Goal: Transaction & Acquisition: Purchase product/service

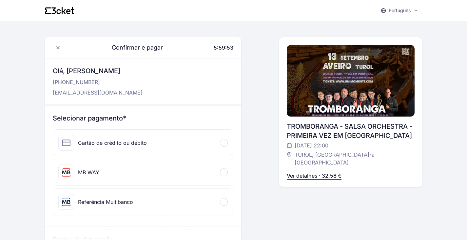
click at [87, 174] on div "MB WAY" at bounding box center [88, 172] width 21 height 8
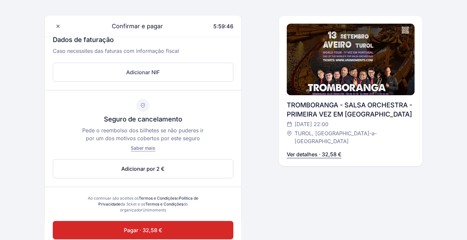
scroll to position [295, 0]
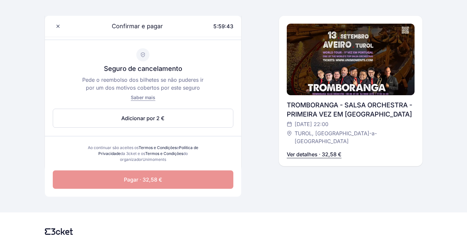
click at [157, 183] on span "Pagar · 32,58 €" at bounding box center [143, 179] width 38 height 8
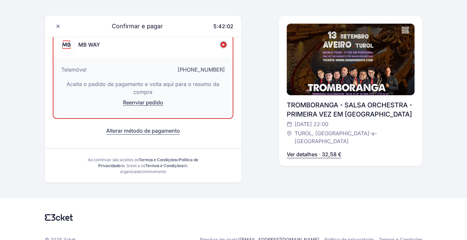
scroll to position [96, 0]
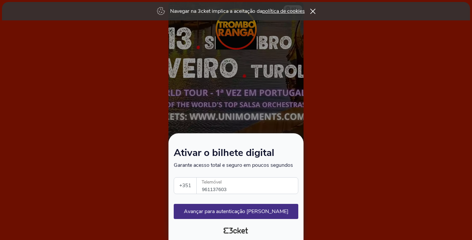
click at [315, 9] on icon at bounding box center [313, 11] width 6 height 5
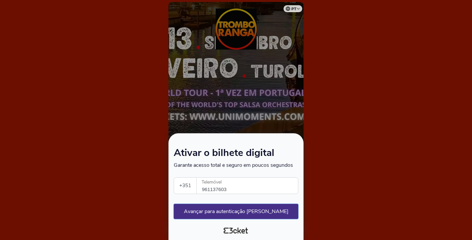
click at [269, 213] on button "Avançar para autenticação segura" at bounding box center [236, 211] width 125 height 15
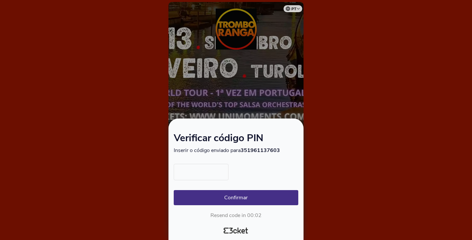
click at [211, 170] on input "text" at bounding box center [201, 172] width 55 height 16
type input "4663"
click at [174, 190] on button "Confirmar" at bounding box center [236, 197] width 125 height 15
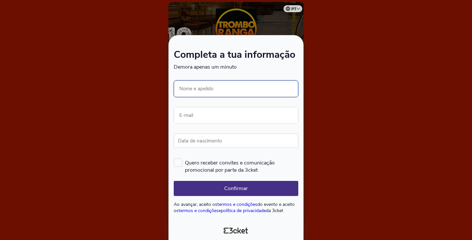
click at [206, 92] on input "Nome e apelido" at bounding box center [236, 88] width 125 height 17
type input "José Sampaio"
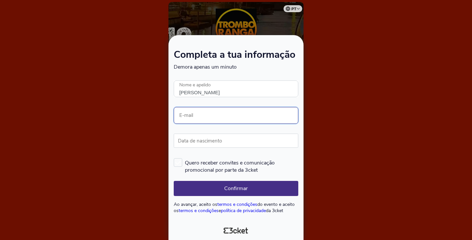
click at [203, 114] on input "E-mail" at bounding box center [236, 115] width 125 height 17
type input "I"
type input "[EMAIL_ADDRESS][DOMAIN_NAME]"
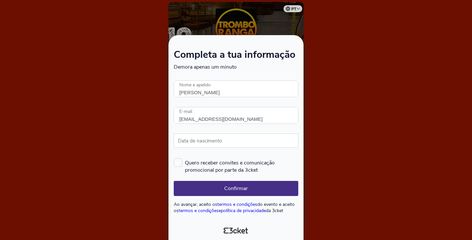
click at [196, 140] on label "Data de nascimento" at bounding box center [200, 140] width 52 height 14
click at [196, 140] on input "Data de nascimento" at bounding box center [236, 140] width 125 height 14
type input "07/12/1968"
click at [249, 185] on button "Confirmar" at bounding box center [236, 188] width 125 height 15
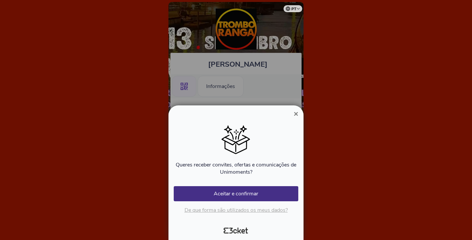
click at [297, 113] on span "×" at bounding box center [296, 113] width 5 height 9
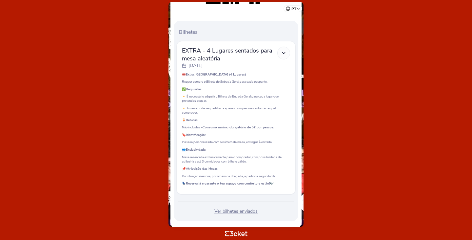
scroll to position [175, 0]
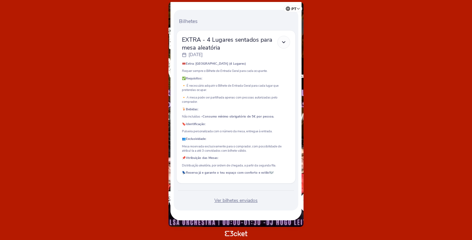
click at [242, 201] on div "Ver bilhetes enviados" at bounding box center [235, 200] width 119 height 7
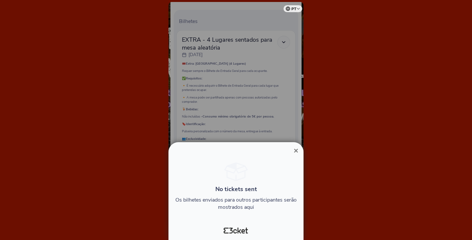
click at [295, 150] on span "×" at bounding box center [296, 150] width 5 height 9
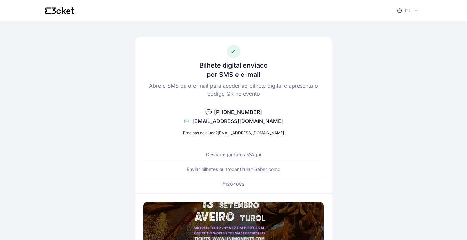
click at [250, 132] on link "[EMAIL_ADDRESS][DOMAIN_NAME]" at bounding box center [251, 132] width 67 height 5
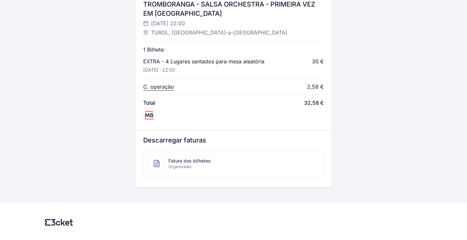
scroll to position [294, 0]
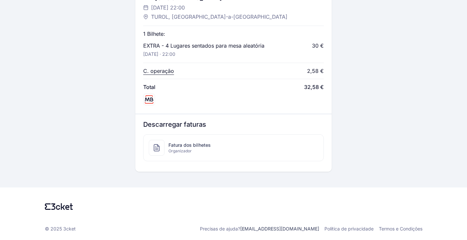
click at [183, 150] on span "Organizador" at bounding box center [190, 150] width 42 height 5
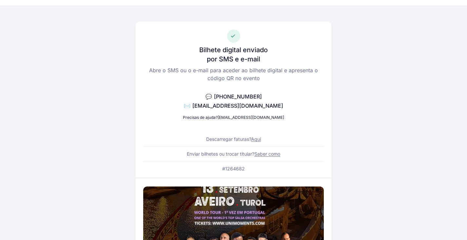
scroll to position [0, 0]
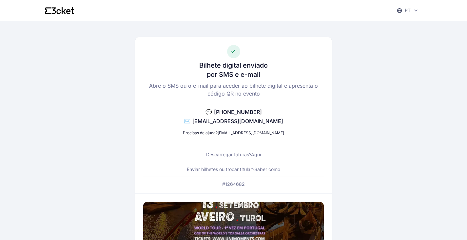
click at [270, 170] on link "Saber como" at bounding box center [267, 169] width 26 height 6
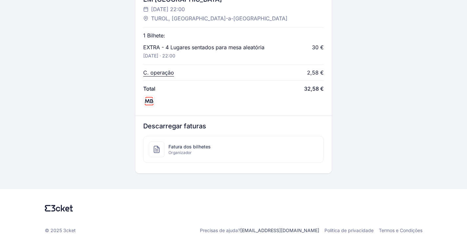
scroll to position [294, 0]
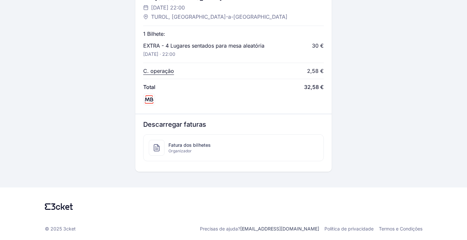
click at [175, 147] on span "Fatura dos bilhetes" at bounding box center [190, 145] width 42 height 7
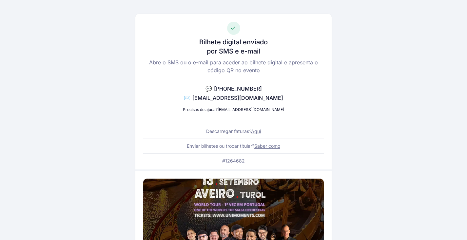
scroll to position [0, 0]
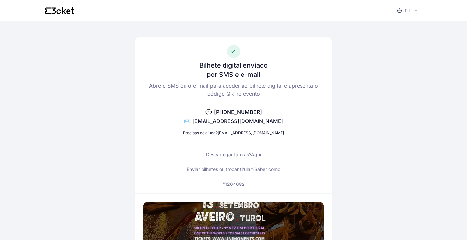
click at [252, 132] on link "help@3cket.com" at bounding box center [251, 132] width 67 height 5
click at [250, 133] on link "help@3cket.com" at bounding box center [251, 132] width 67 height 5
click at [381, 100] on div "Bilhete digital enviado por SMS e e-mail Abre o SMS ou o e-mail para aceder ao …" at bounding box center [234, 243] width 378 height 445
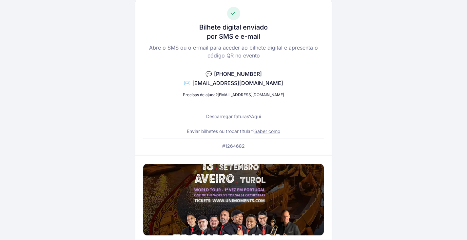
scroll to position [98, 0]
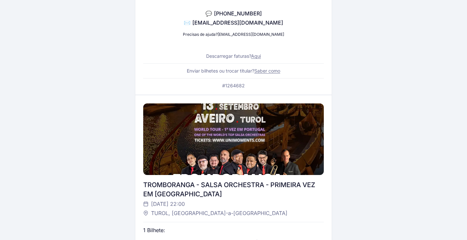
click at [274, 70] on link "Saber como" at bounding box center [267, 71] width 26 height 6
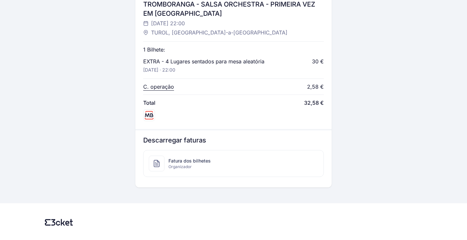
scroll to position [294, 0]
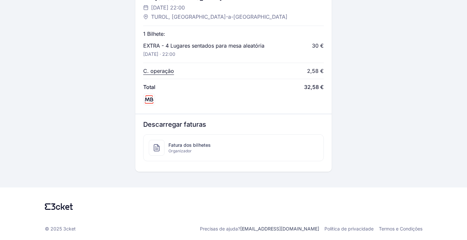
click at [182, 144] on span "Fatura dos bilhetes" at bounding box center [190, 145] width 42 height 7
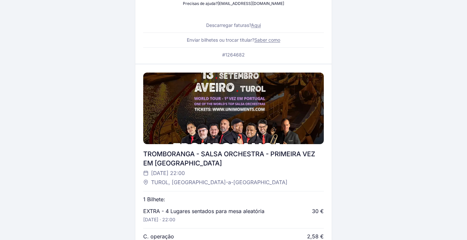
scroll to position [0, 0]
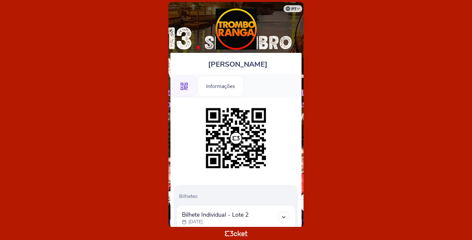
click at [283, 216] on icon at bounding box center [284, 217] width 6 height 6
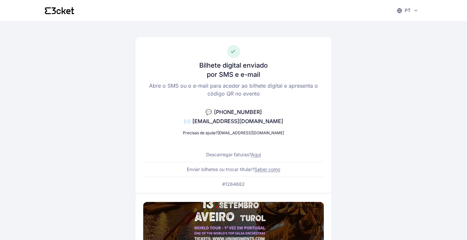
click at [243, 133] on link "[EMAIL_ADDRESS][DOMAIN_NAME]" at bounding box center [251, 132] width 67 height 5
click at [352, 164] on div "Bilhete digital enviado por SMS e e-mail Abre o SMS ou o e-mail para aceder ao …" at bounding box center [234, 243] width 378 height 445
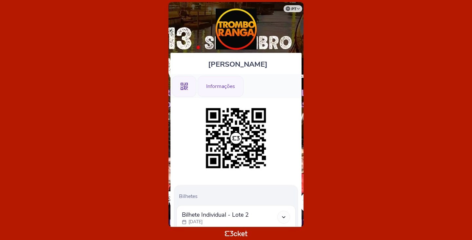
click at [222, 87] on div "Informações" at bounding box center [221, 86] width 46 height 21
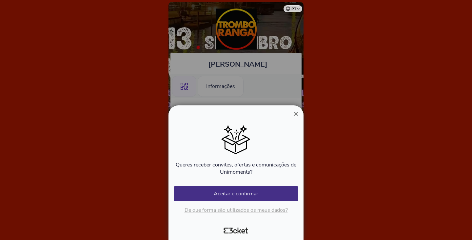
click at [294, 113] on span "×" at bounding box center [296, 113] width 5 height 9
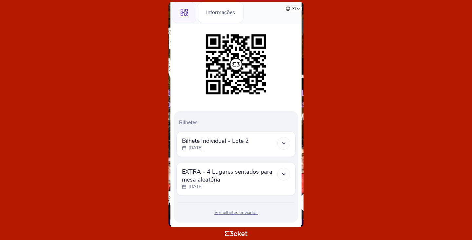
scroll to position [86, 0]
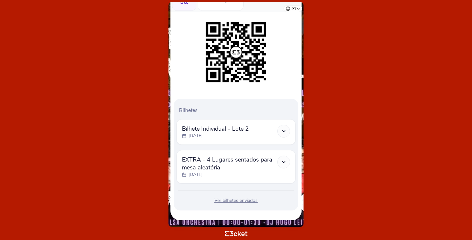
click at [283, 163] on icon at bounding box center [284, 162] width 6 height 6
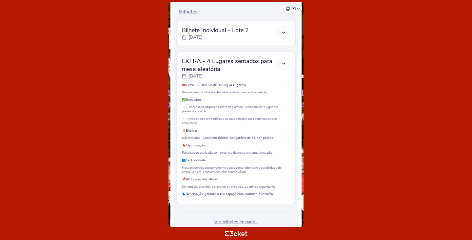
scroll to position [206, 0]
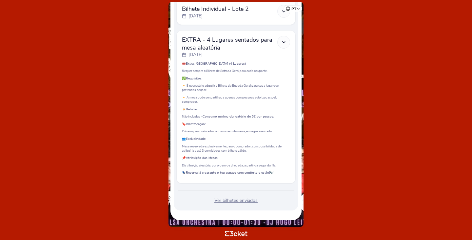
click at [247, 201] on div "Ver bilhetes enviados" at bounding box center [235, 200] width 119 height 7
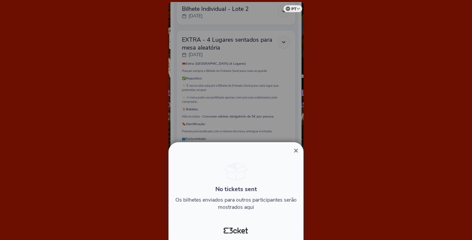
click at [297, 150] on span "×" at bounding box center [296, 150] width 5 height 9
